Goal: Information Seeking & Learning: Compare options

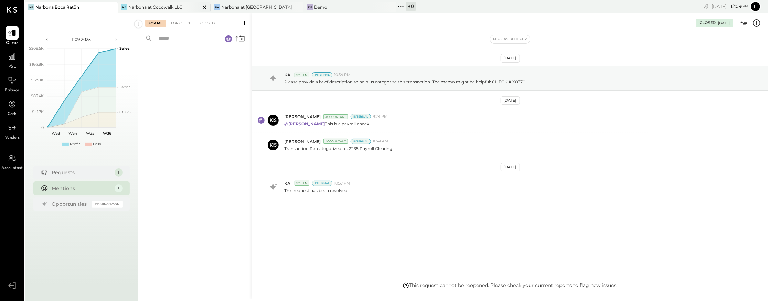
click at [168, 4] on div "Narbona at Cocowalk LLC" at bounding box center [155, 7] width 54 height 6
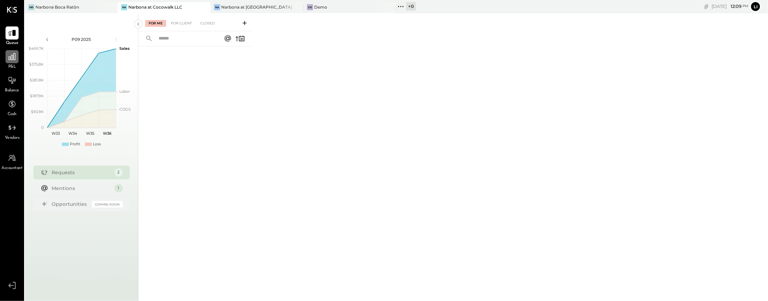
click at [7, 61] on div at bounding box center [12, 56] width 13 height 13
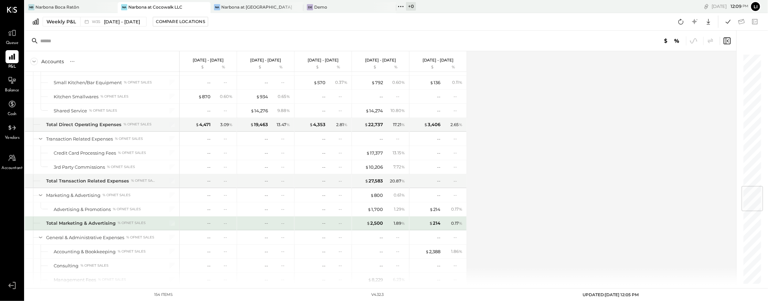
scroll to position [1110, 0]
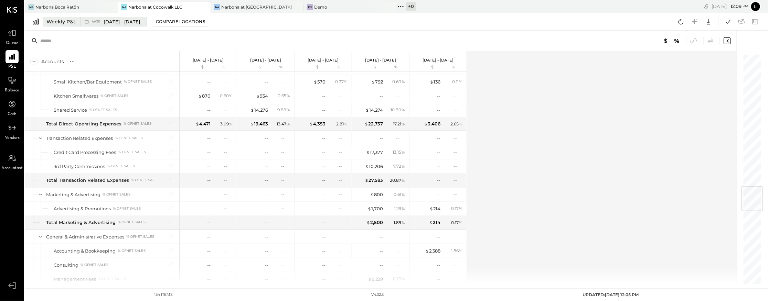
click at [60, 22] on div "Weekly P&L" at bounding box center [61, 21] width 30 height 7
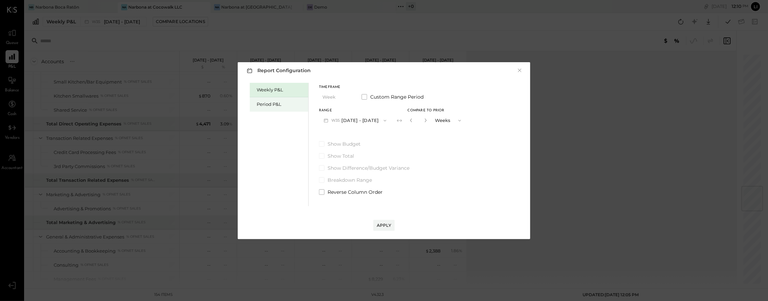
click at [284, 110] on div "Period P&L" at bounding box center [279, 104] width 59 height 14
click at [409, 123] on button "Compare" at bounding box center [409, 120] width 29 height 7
click at [427, 122] on icon "button" at bounding box center [425, 120] width 4 height 4
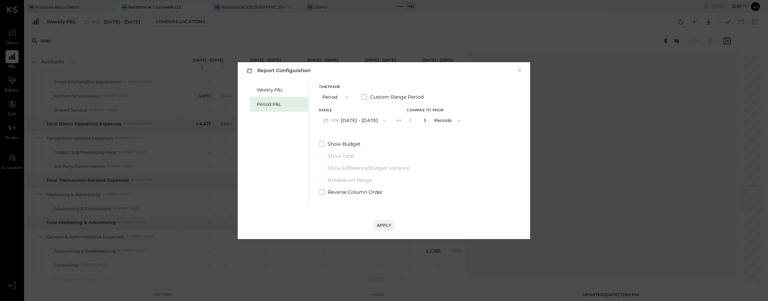
type input "*"
click at [384, 223] on div "Apply" at bounding box center [384, 226] width 14 height 6
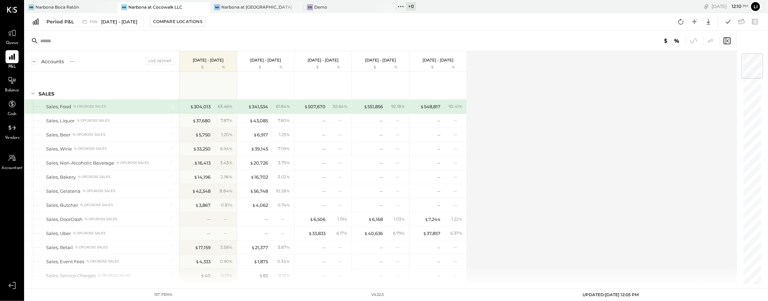
scroll to position [1129, 0]
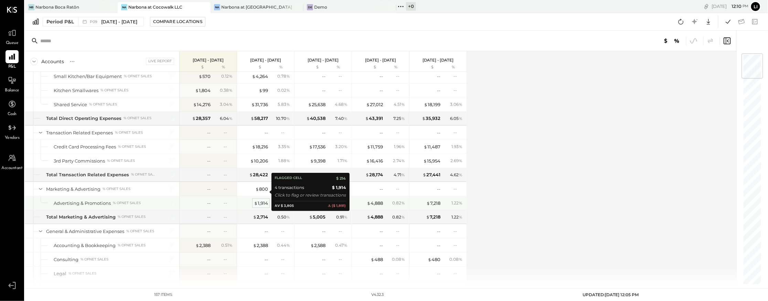
click at [266, 200] on div "$ 1,914" at bounding box center [261, 203] width 14 height 7
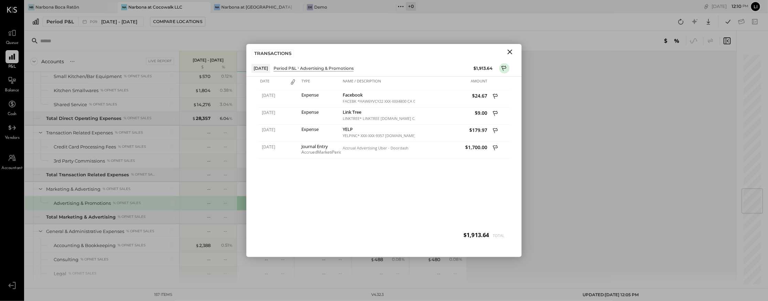
click at [509, 52] on icon "Close" at bounding box center [510, 52] width 5 height 5
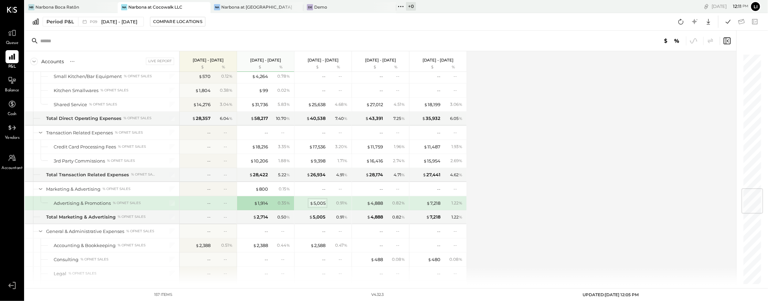
click at [317, 200] on div "$ 5,005" at bounding box center [318, 203] width 16 height 7
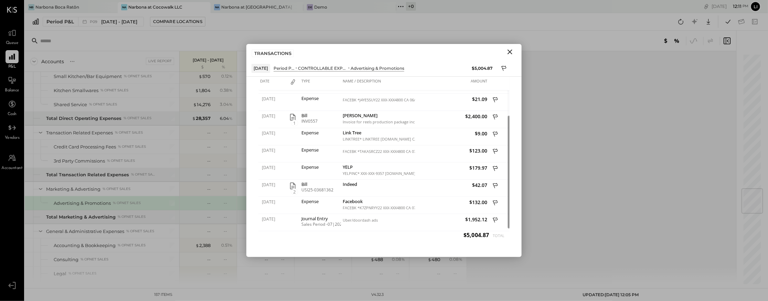
click at [512, 53] on icon "Close" at bounding box center [510, 52] width 8 height 8
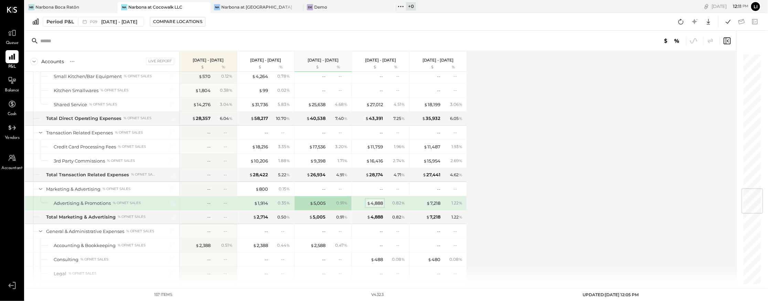
click at [373, 200] on div "$ 4,888" at bounding box center [375, 203] width 16 height 7
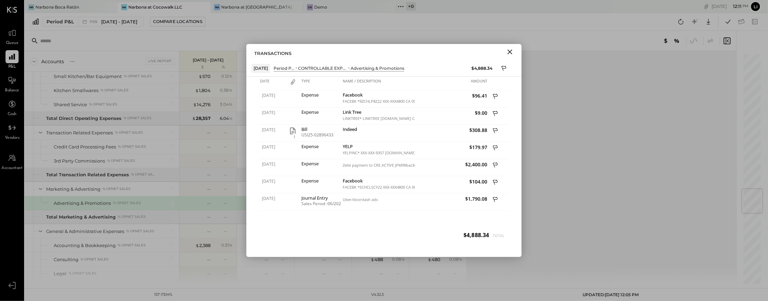
click at [507, 52] on icon "Close" at bounding box center [510, 52] width 8 height 8
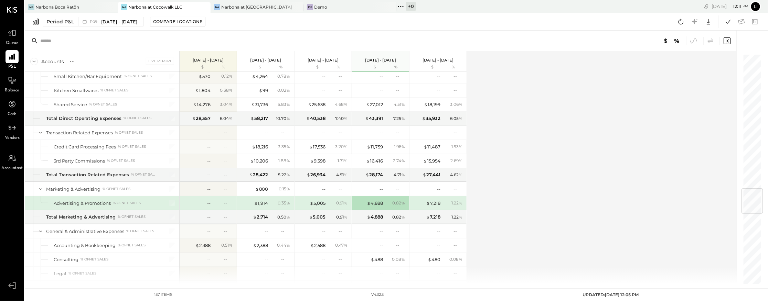
click at [443, 200] on div "1.22 %" at bounding box center [453, 203] width 22 height 6
click at [432, 200] on div "$ 7,218" at bounding box center [433, 203] width 14 height 7
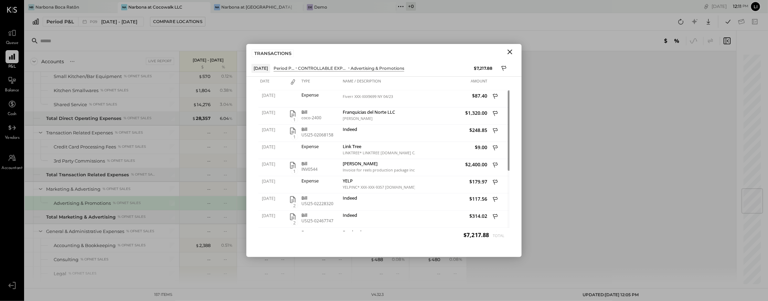
click at [511, 53] on icon "Close" at bounding box center [510, 52] width 5 height 5
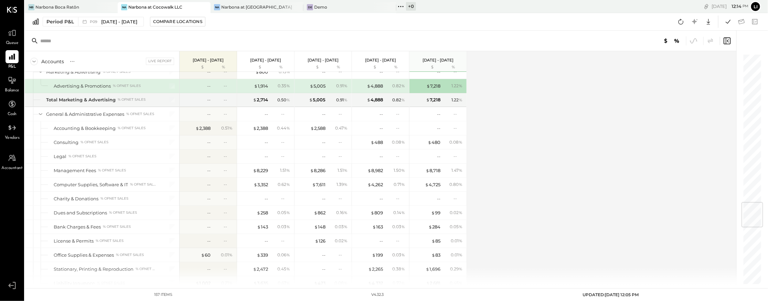
scroll to position [1248, 0]
click at [261, 181] on div "$ 3,352" at bounding box center [261, 184] width 14 height 7
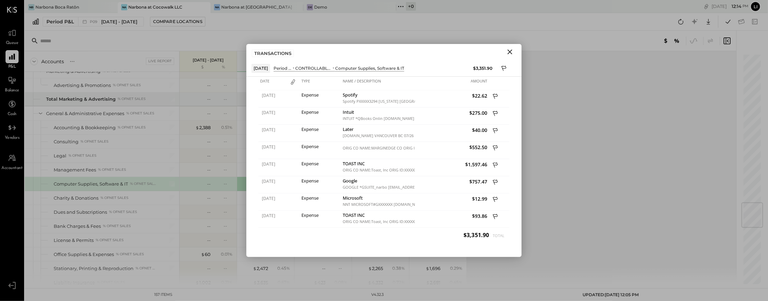
click at [510, 50] on icon "Close" at bounding box center [510, 52] width 8 height 8
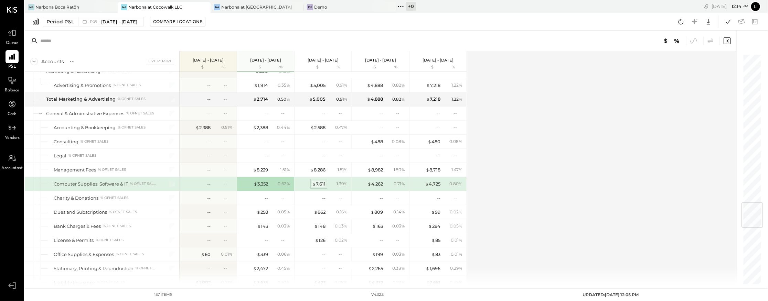
click at [317, 181] on div "$ 7,611" at bounding box center [318, 184] width 13 height 7
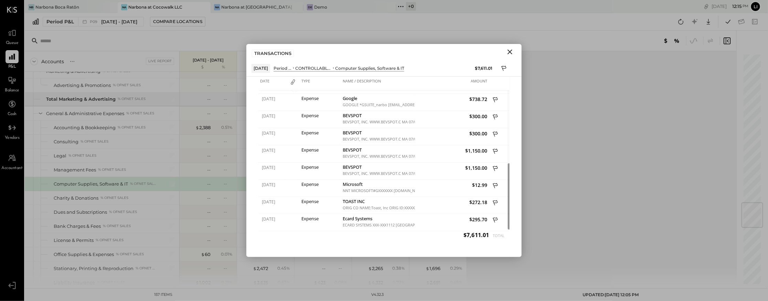
click at [514, 51] on button "Close" at bounding box center [510, 51] width 12 height 9
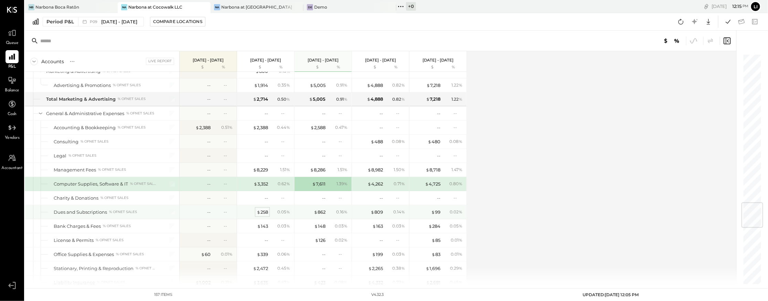
click at [262, 209] on div "$ 258" at bounding box center [262, 212] width 11 height 7
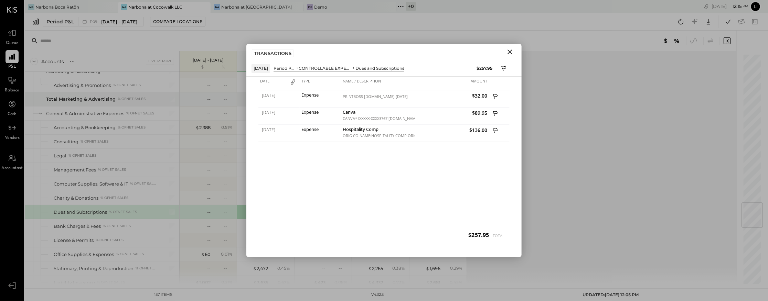
click at [513, 54] on icon "Close" at bounding box center [510, 52] width 8 height 8
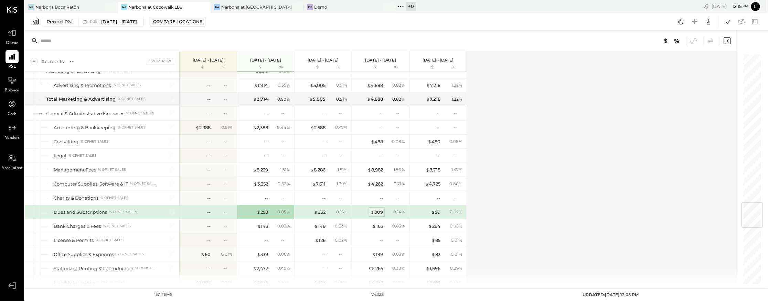
click at [373, 210] on span "$" at bounding box center [373, 213] width 4 height 6
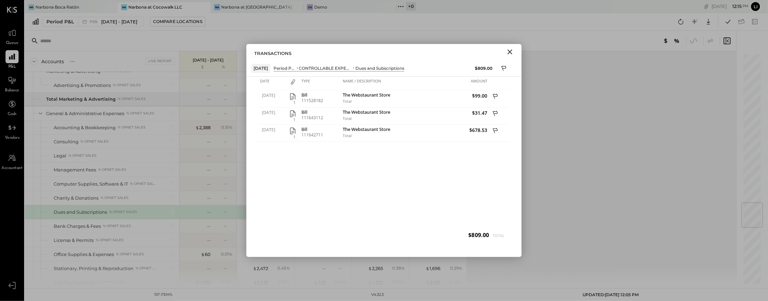
click at [513, 50] on icon "Close" at bounding box center [510, 52] width 8 height 8
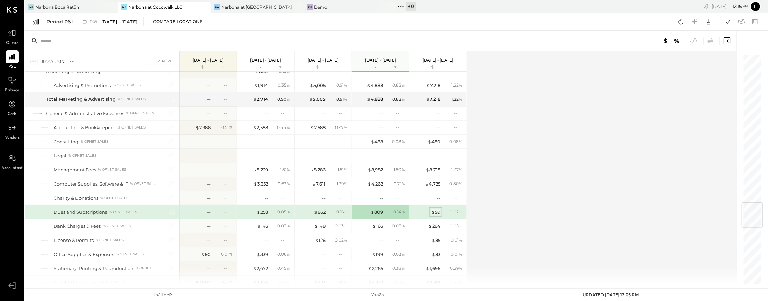
click at [437, 209] on div "$ 99" at bounding box center [435, 212] width 9 height 7
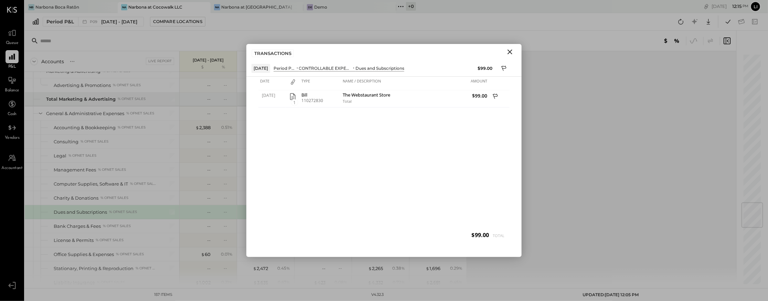
click at [508, 53] on icon "Close" at bounding box center [510, 52] width 5 height 5
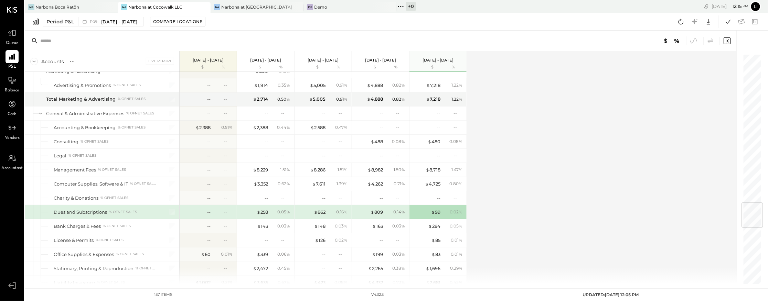
click at [328, 209] on div "0.16 %" at bounding box center [338, 212] width 22 height 6
click at [319, 209] on div "$ 862" at bounding box center [320, 212] width 12 height 7
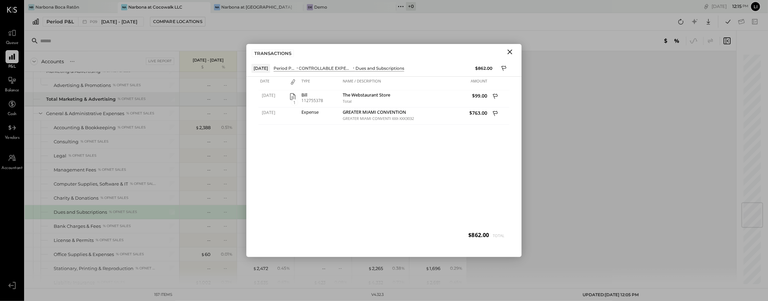
click at [509, 55] on icon "Close" at bounding box center [510, 52] width 8 height 8
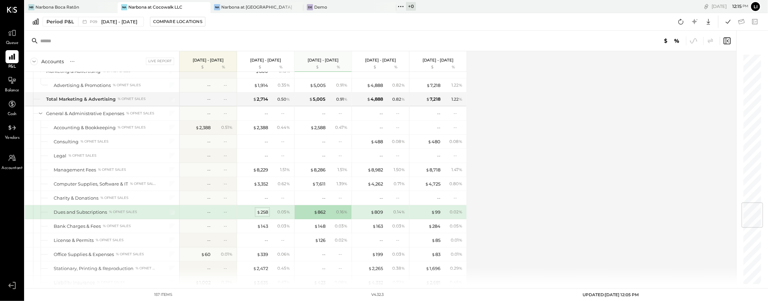
click at [263, 209] on div "$ 258" at bounding box center [262, 212] width 11 height 7
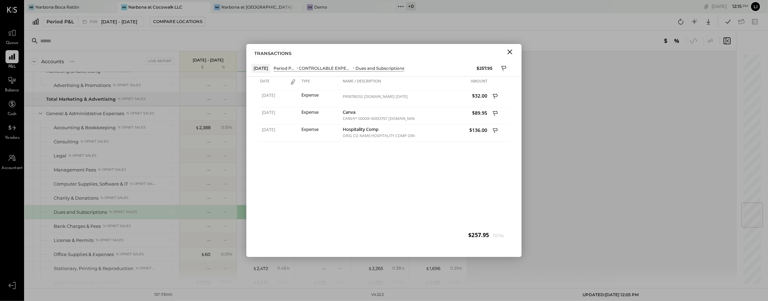
click at [514, 50] on icon "Close" at bounding box center [510, 52] width 8 height 8
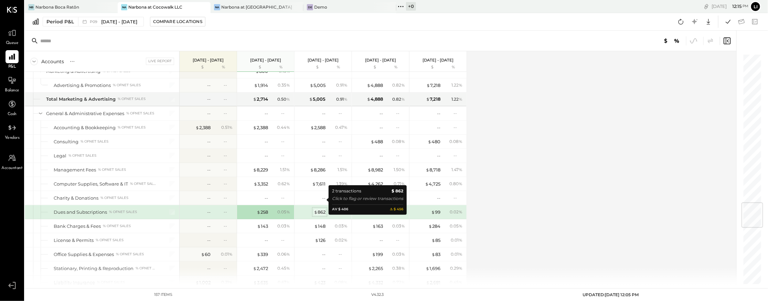
click at [318, 209] on div "$ 862" at bounding box center [320, 212] width 12 height 7
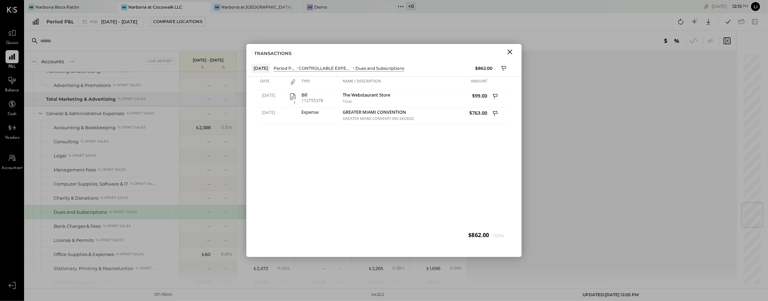
click at [509, 51] on icon "Close" at bounding box center [510, 52] width 5 height 5
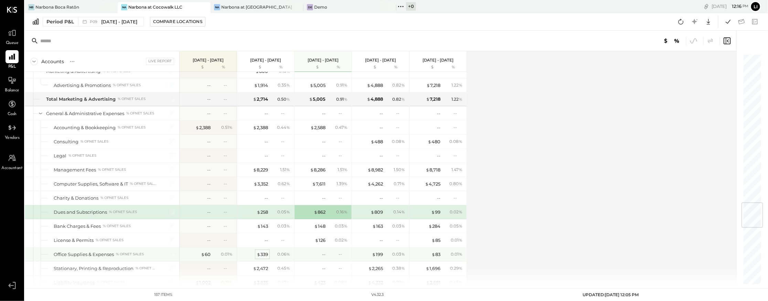
click at [257, 252] on span "$" at bounding box center [259, 255] width 4 height 6
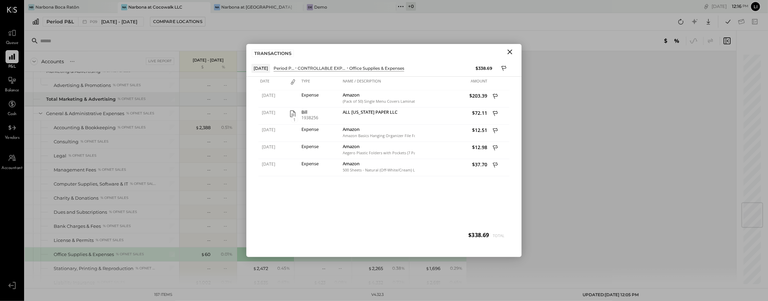
click at [507, 57] on div "TRANSACTIONS" at bounding box center [383, 52] width 275 height 16
click at [509, 51] on icon "Close" at bounding box center [510, 52] width 5 height 5
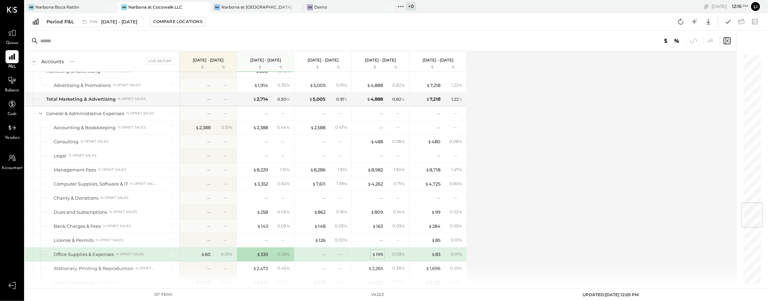
click at [379, 252] on div "$ 199" at bounding box center [377, 255] width 11 height 7
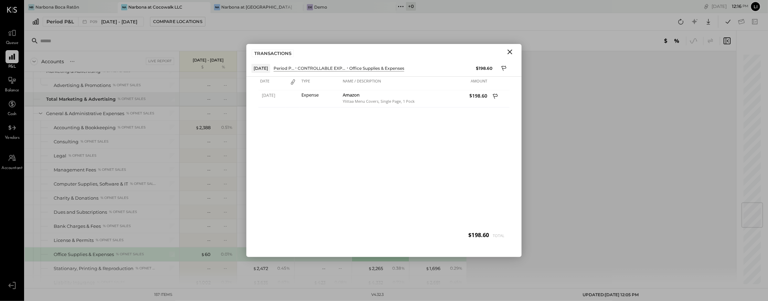
click at [512, 48] on icon "Close" at bounding box center [510, 52] width 8 height 8
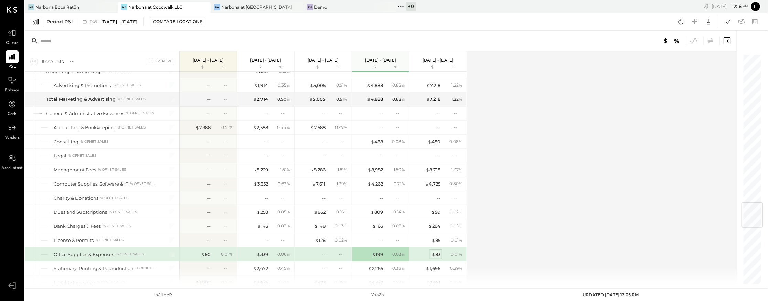
click at [437, 252] on div "$ 83" at bounding box center [436, 255] width 9 height 7
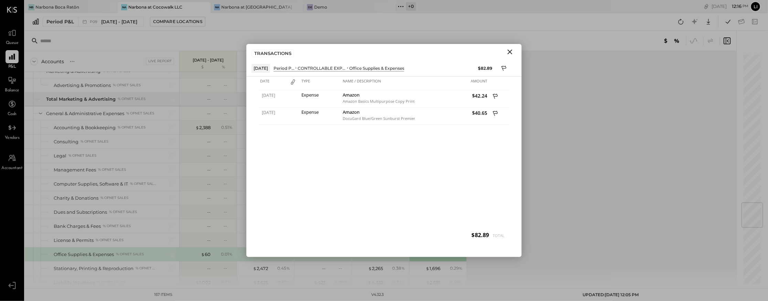
click at [511, 52] on icon "Close" at bounding box center [510, 52] width 5 height 5
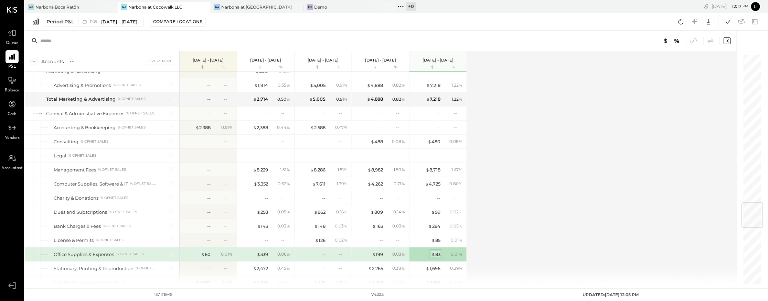
click at [433, 252] on span "$" at bounding box center [434, 255] width 4 height 6
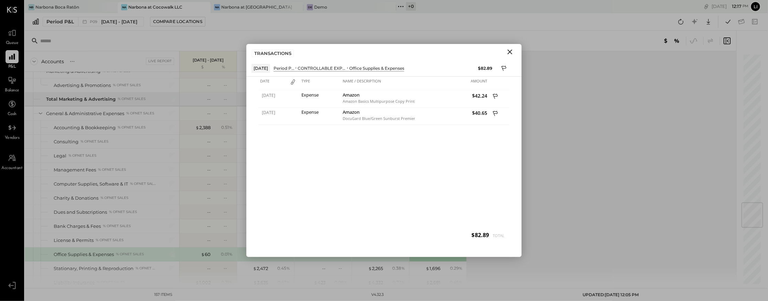
click at [513, 53] on icon "Close" at bounding box center [510, 52] width 8 height 8
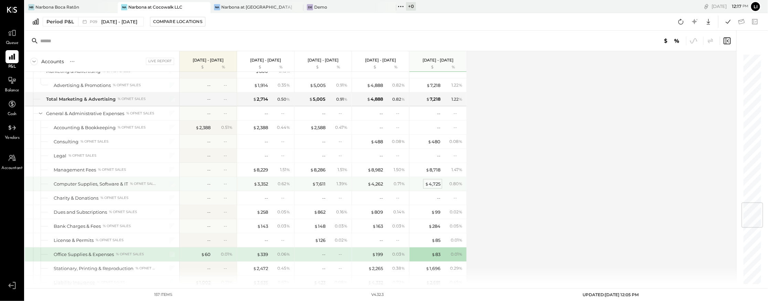
click at [428, 181] on div "$ 4,725" at bounding box center [432, 184] width 15 height 7
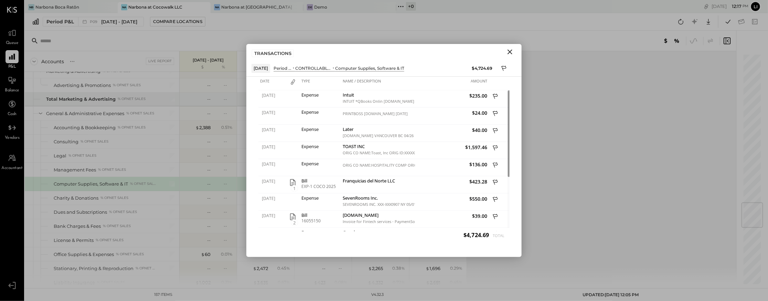
click at [511, 51] on icon "Close" at bounding box center [510, 52] width 5 height 5
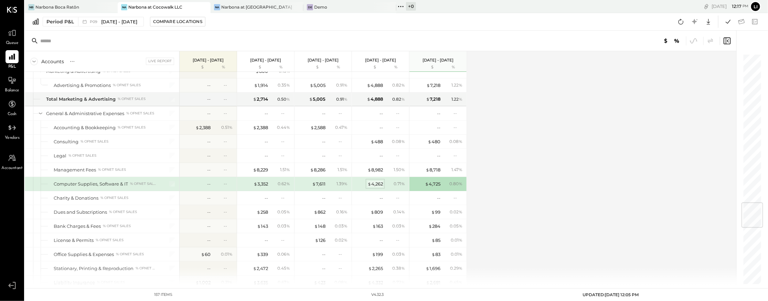
click at [375, 181] on div "$ 4,262" at bounding box center [375, 184] width 15 height 7
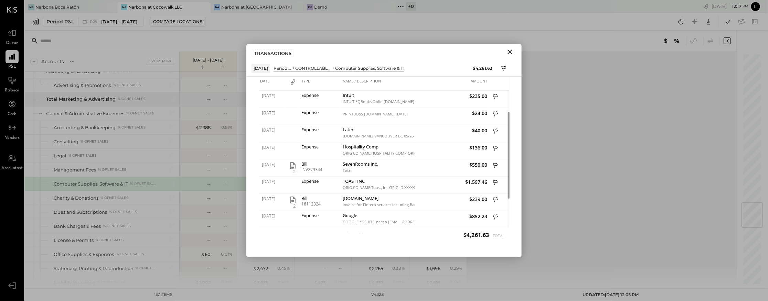
click at [505, 49] on button "Close" at bounding box center [510, 51] width 12 height 9
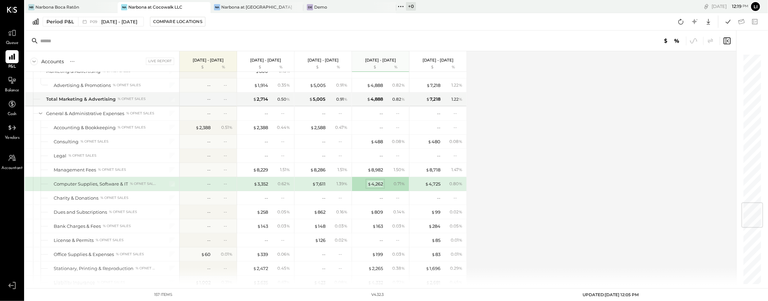
click at [372, 181] on div "$ 4,262" at bounding box center [375, 184] width 15 height 7
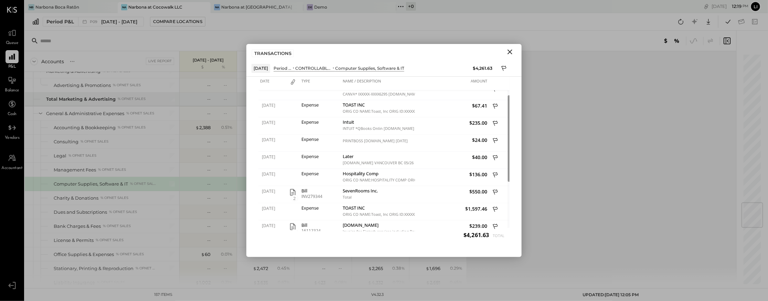
click at [507, 52] on icon "Close" at bounding box center [510, 52] width 8 height 8
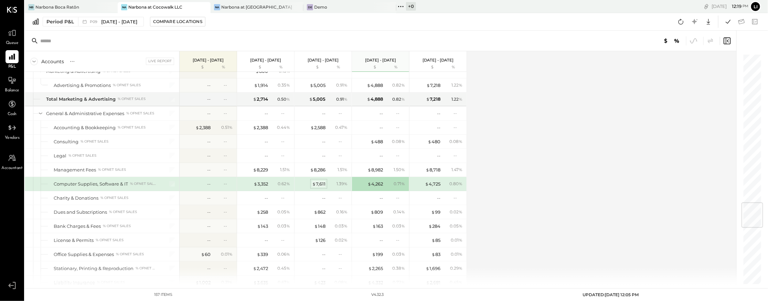
click at [321, 181] on div "$ 7,611" at bounding box center [318, 184] width 13 height 7
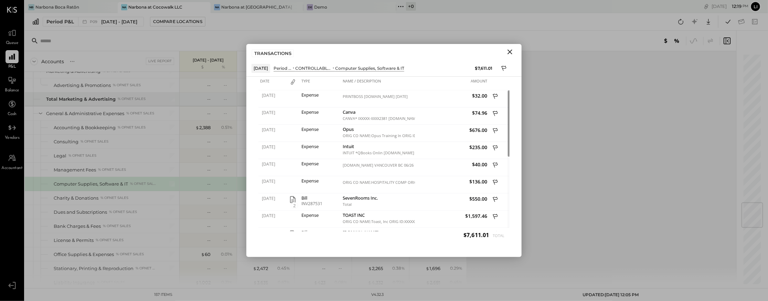
click at [513, 51] on icon "Close" at bounding box center [510, 52] width 8 height 8
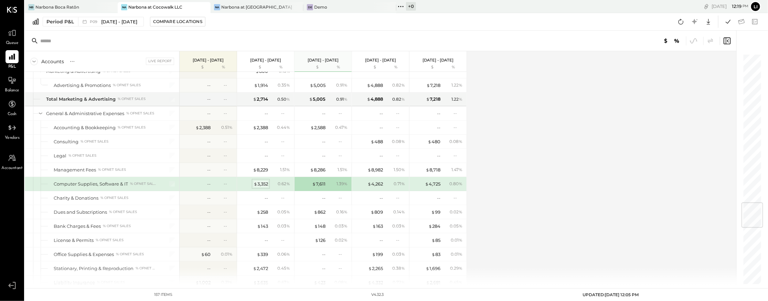
click at [257, 181] on div "$ 3,352" at bounding box center [261, 184] width 14 height 7
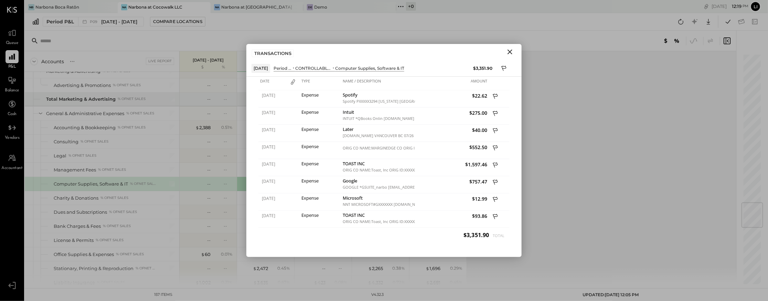
click at [509, 54] on icon "Close" at bounding box center [510, 52] width 8 height 8
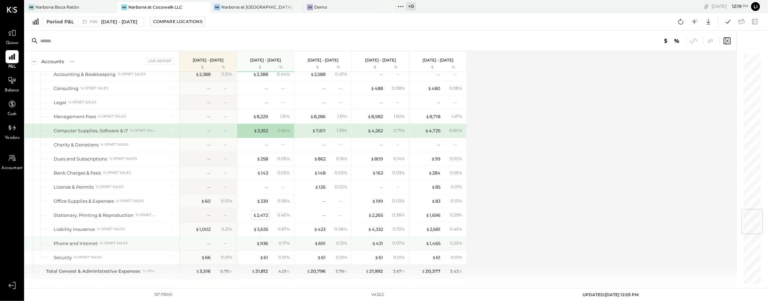
scroll to position [1303, 0]
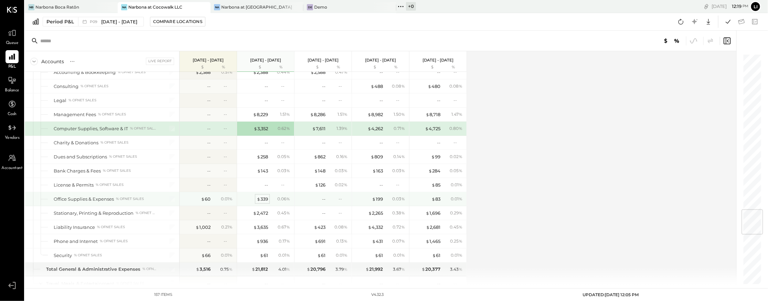
click at [260, 196] on div "$ 339" at bounding box center [262, 199] width 11 height 7
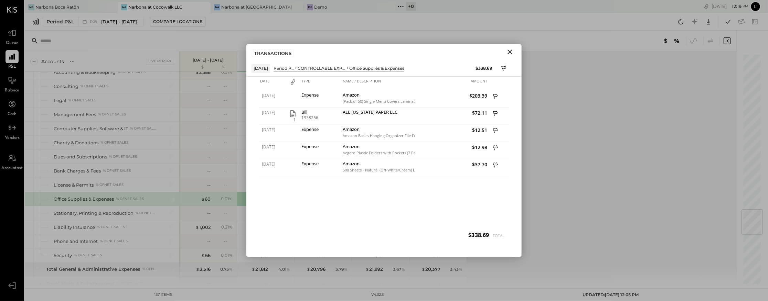
click at [508, 52] on icon "Close" at bounding box center [510, 52] width 8 height 8
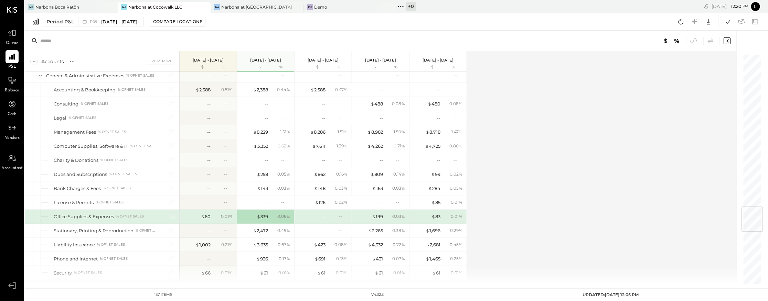
scroll to position [1279, 0]
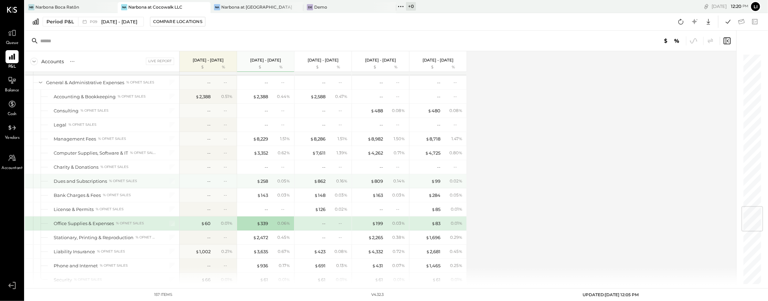
click at [263, 174] on div "$ 258 0.05 %" at bounding box center [267, 181] width 52 height 14
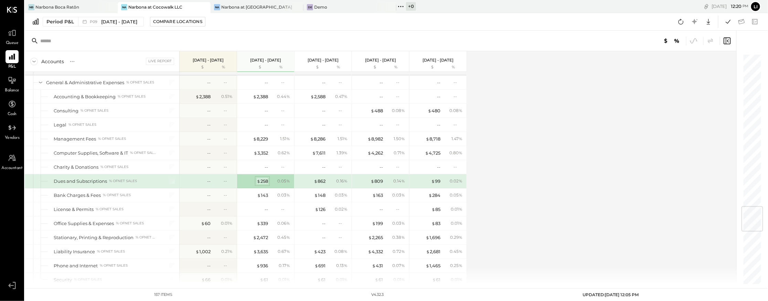
click at [263, 178] on div "$ 258" at bounding box center [262, 181] width 11 height 7
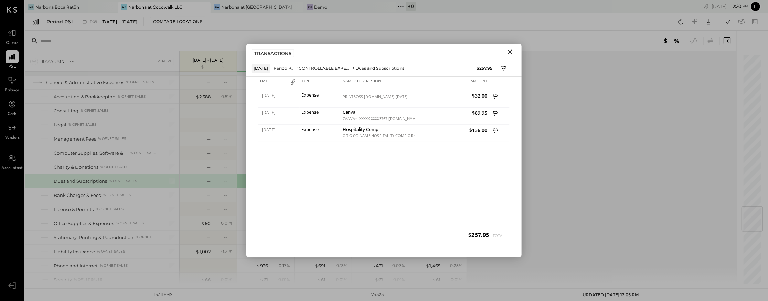
click at [507, 55] on icon "Close" at bounding box center [510, 52] width 8 height 8
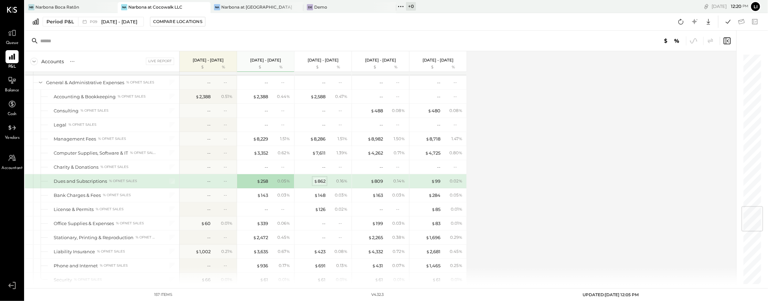
click at [324, 178] on div "$ 862" at bounding box center [320, 181] width 12 height 7
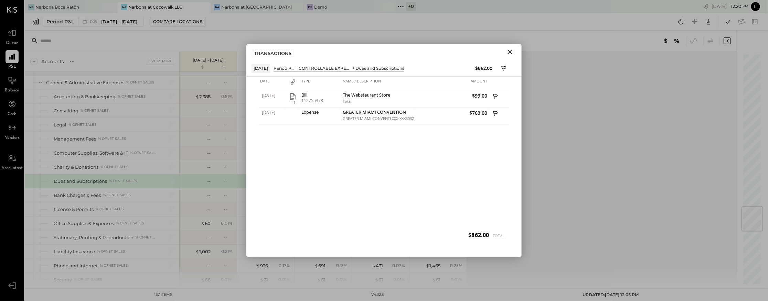
click at [509, 50] on icon "Close" at bounding box center [510, 52] width 8 height 8
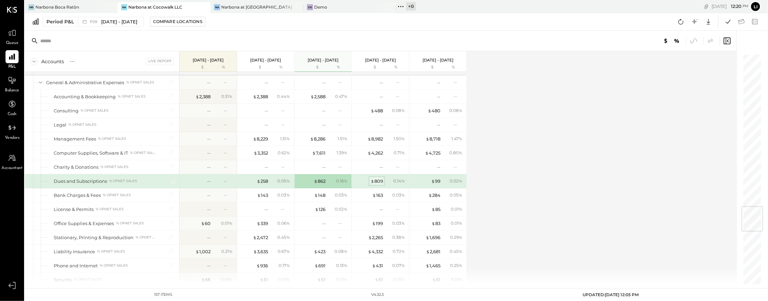
click at [375, 178] on div "$ 809" at bounding box center [377, 181] width 12 height 7
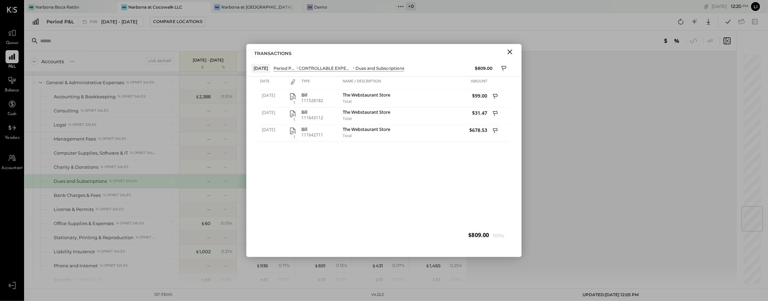
click at [512, 53] on icon "Close" at bounding box center [510, 52] width 8 height 8
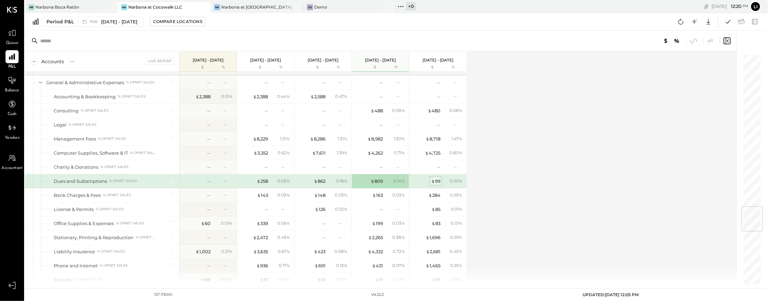
click at [439, 178] on div "$ 99" at bounding box center [435, 181] width 9 height 7
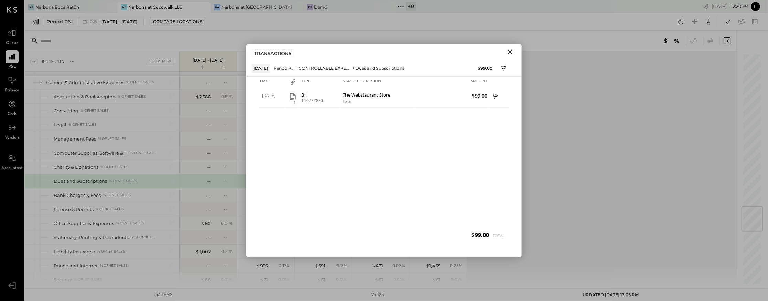
click at [509, 54] on icon "Close" at bounding box center [510, 52] width 8 height 8
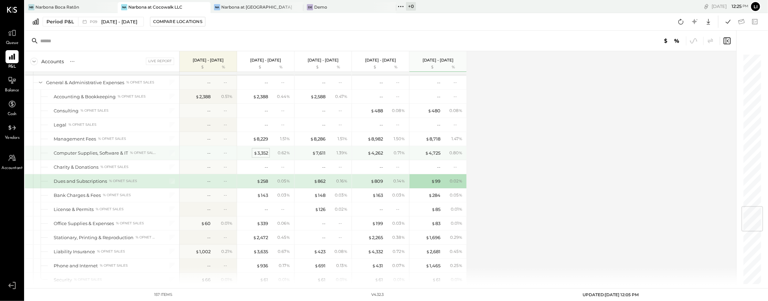
click at [266, 150] on div "$ 3,352" at bounding box center [261, 153] width 14 height 7
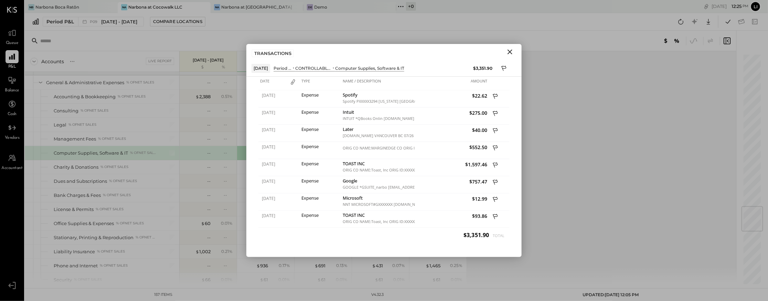
click at [510, 51] on icon "Close" at bounding box center [510, 52] width 8 height 8
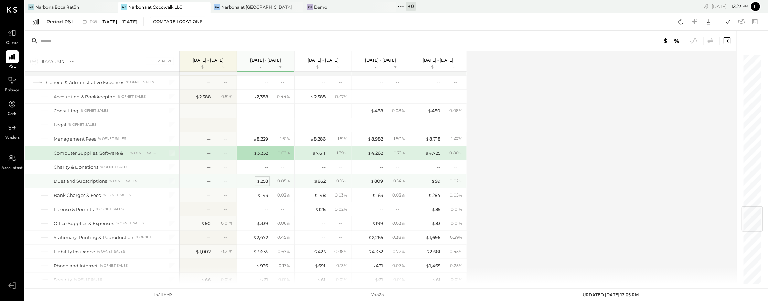
click at [267, 178] on div "$ 258" at bounding box center [262, 181] width 11 height 7
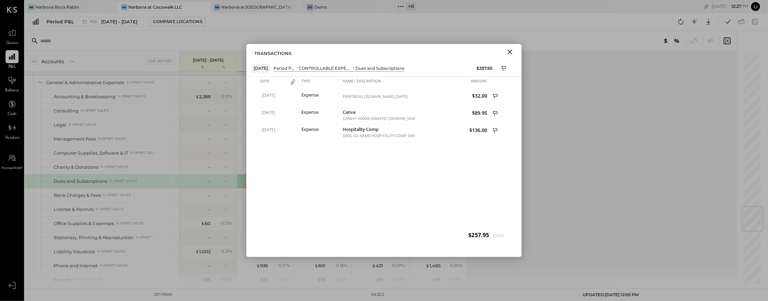
click at [512, 49] on icon "Close" at bounding box center [510, 52] width 8 height 8
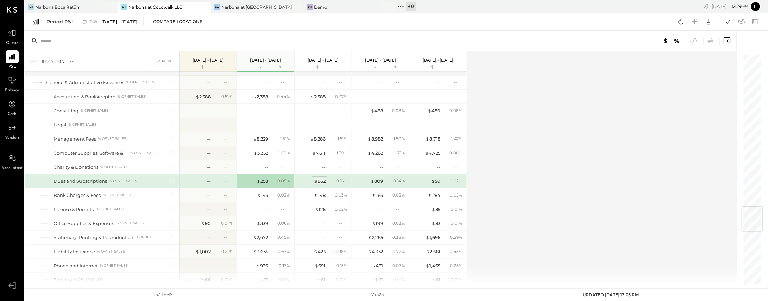
click at [323, 178] on div "$ 862" at bounding box center [320, 181] width 12 height 7
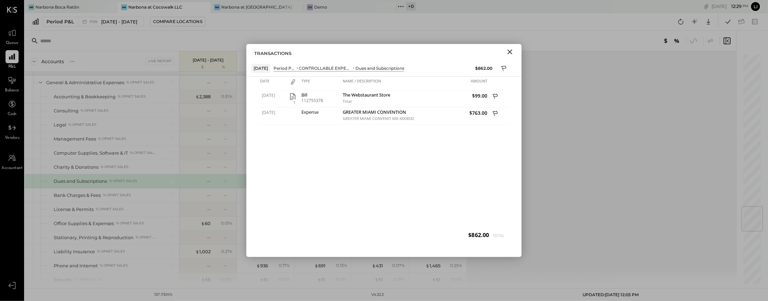
click at [511, 52] on icon "Close" at bounding box center [510, 52] width 8 height 8
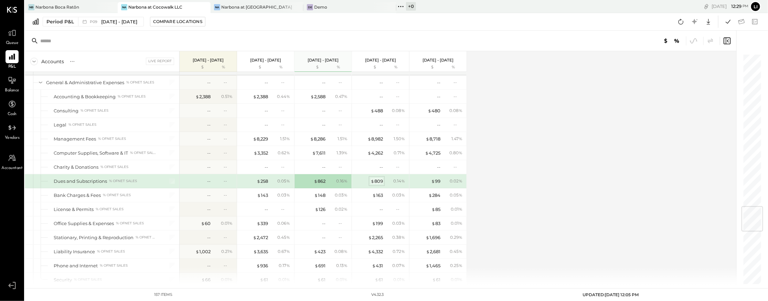
click at [380, 178] on div "$ 809" at bounding box center [377, 181] width 12 height 7
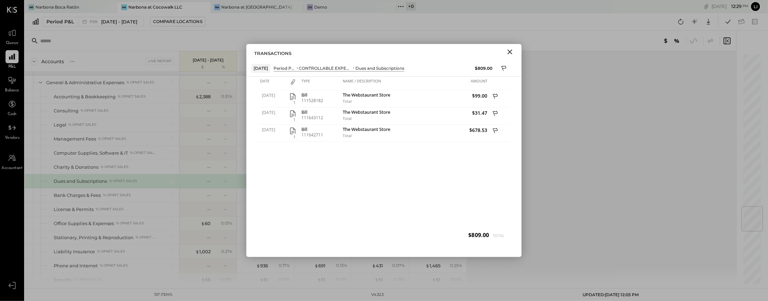
click at [508, 53] on icon "Close" at bounding box center [510, 52] width 8 height 8
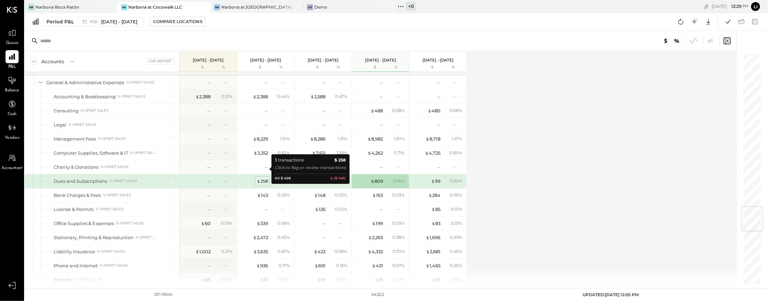
click at [262, 178] on div "$ 258" at bounding box center [262, 181] width 11 height 7
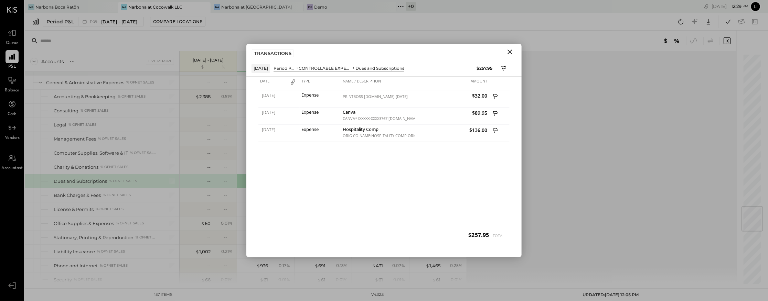
click at [512, 51] on icon "Close" at bounding box center [510, 52] width 8 height 8
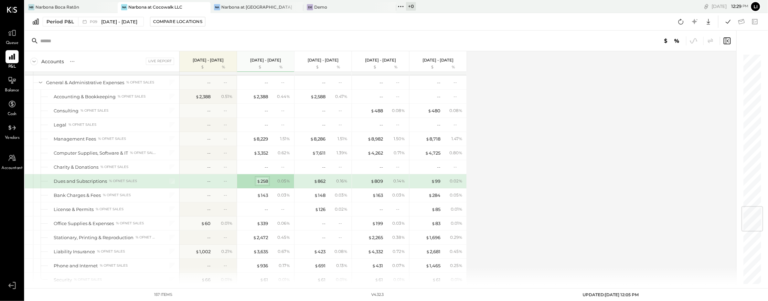
click at [264, 178] on div "$ 258" at bounding box center [262, 181] width 11 height 7
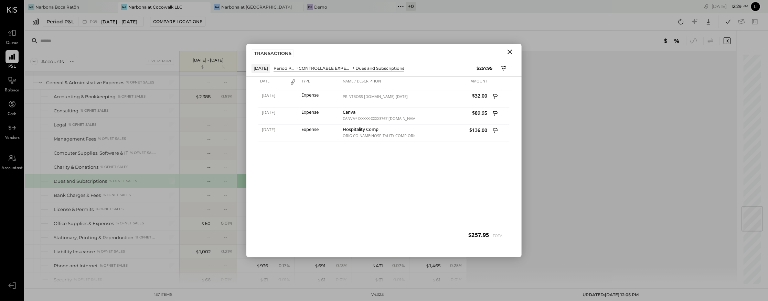
click at [512, 53] on icon "Close" at bounding box center [510, 52] width 8 height 8
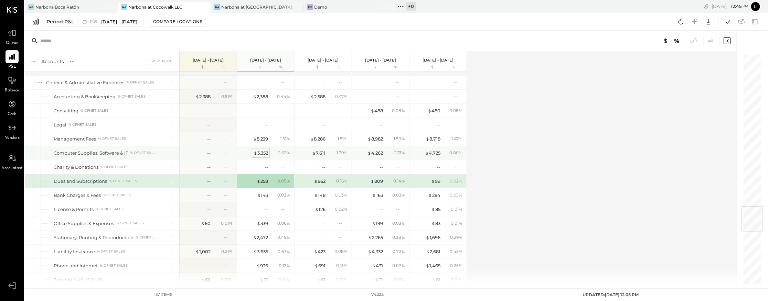
click at [259, 150] on div "$ 3,352" at bounding box center [261, 153] width 14 height 7
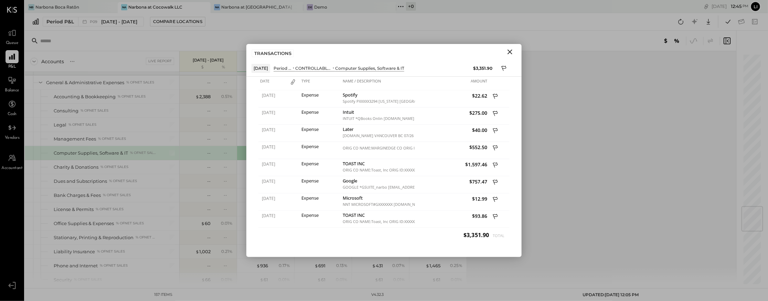
click at [508, 51] on icon "Close" at bounding box center [510, 52] width 8 height 8
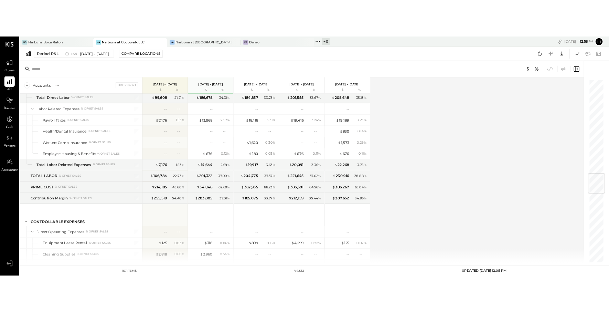
scroll to position [776, 0]
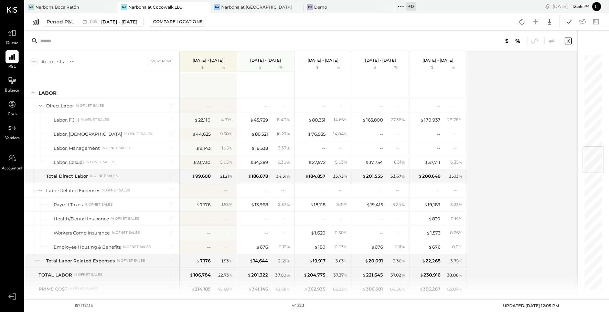
click at [508, 180] on div "Accounts S % GL Live Report [DATE] - [DATE] $ % [DATE] - [DATE] $ % [DATE] - [D…" at bounding box center [302, 173] width 554 height 244
